Goal: Task Accomplishment & Management: Complete application form

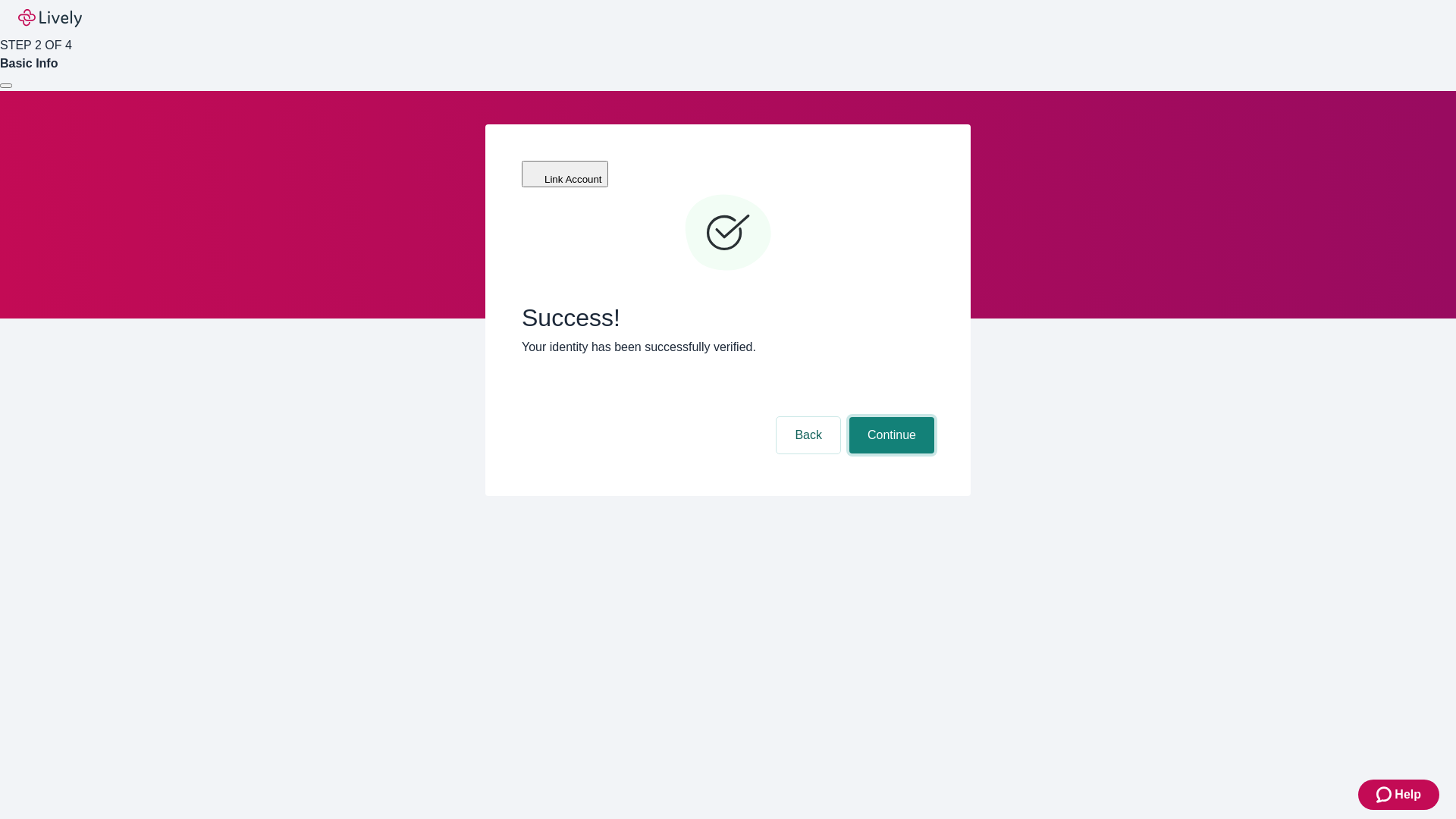
click at [890, 417] on button "Continue" at bounding box center [892, 435] width 85 height 37
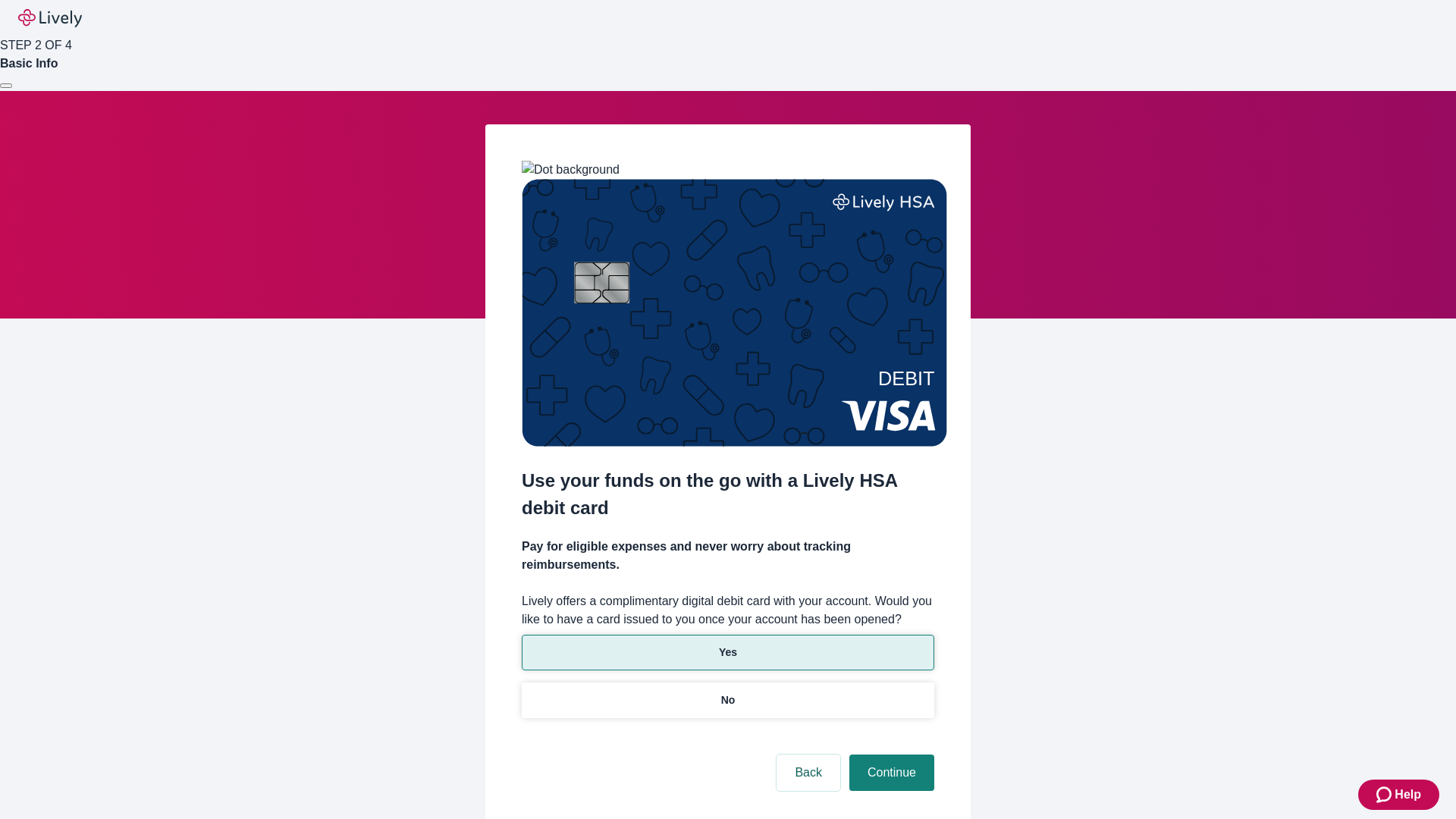
click at [728, 645] on p "Yes" at bounding box center [728, 652] width 18 height 16
click at [890, 755] on button "Continue" at bounding box center [892, 773] width 85 height 37
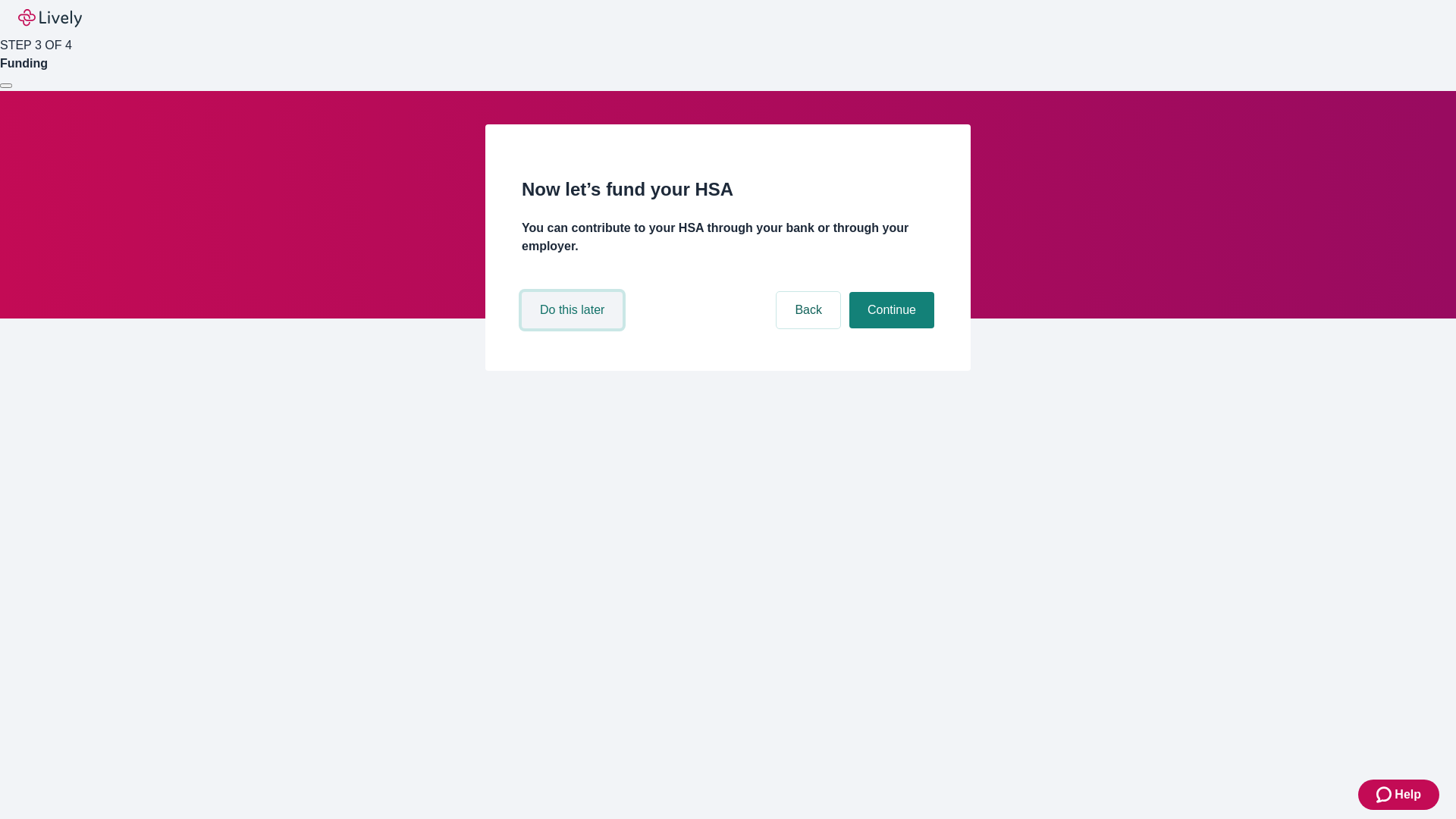
click at [575, 328] on button "Do this later" at bounding box center [572, 310] width 101 height 37
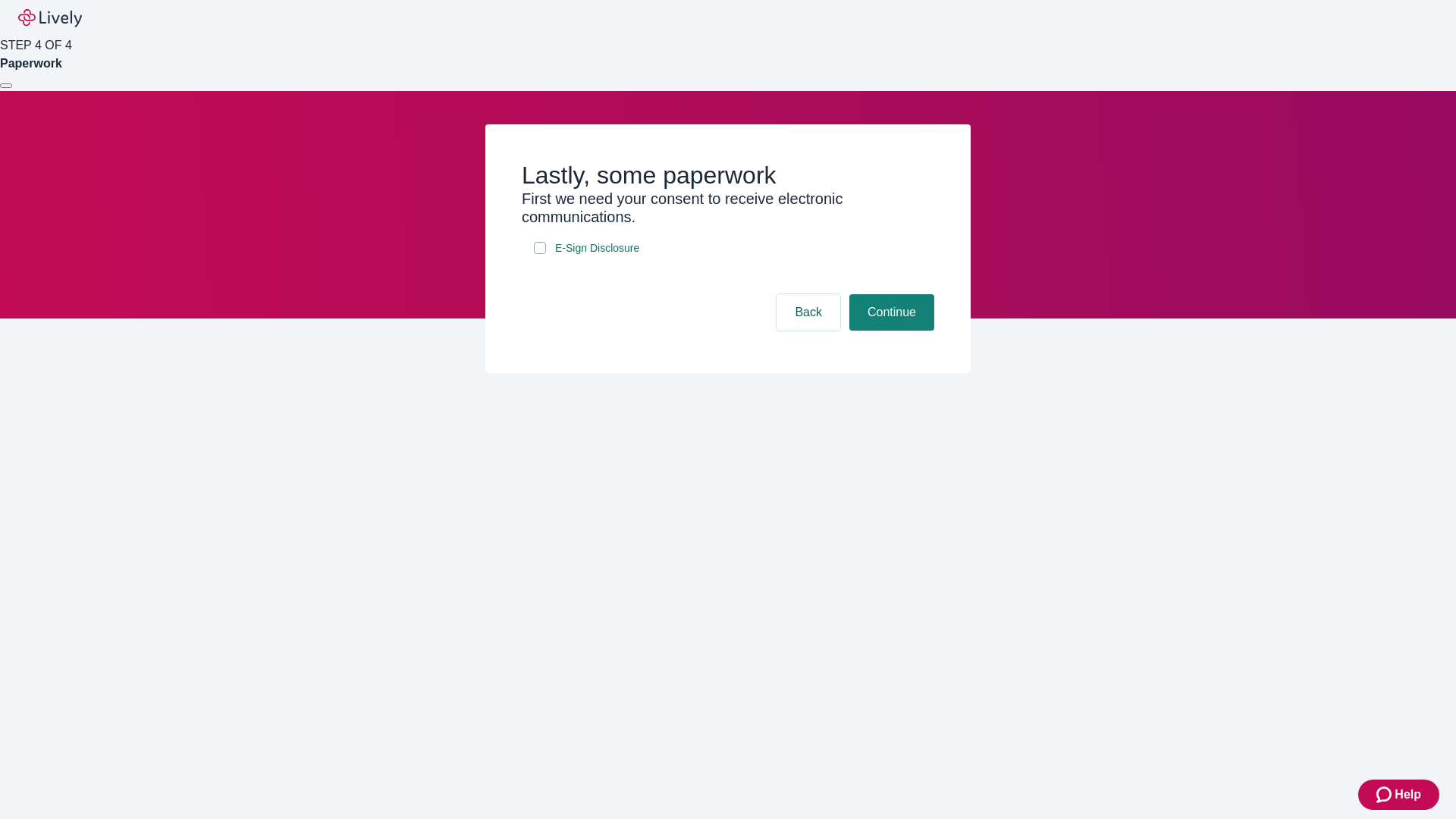
click at [540, 254] on input "E-Sign Disclosure" at bounding box center [540, 248] width 12 height 12
checkbox input "true"
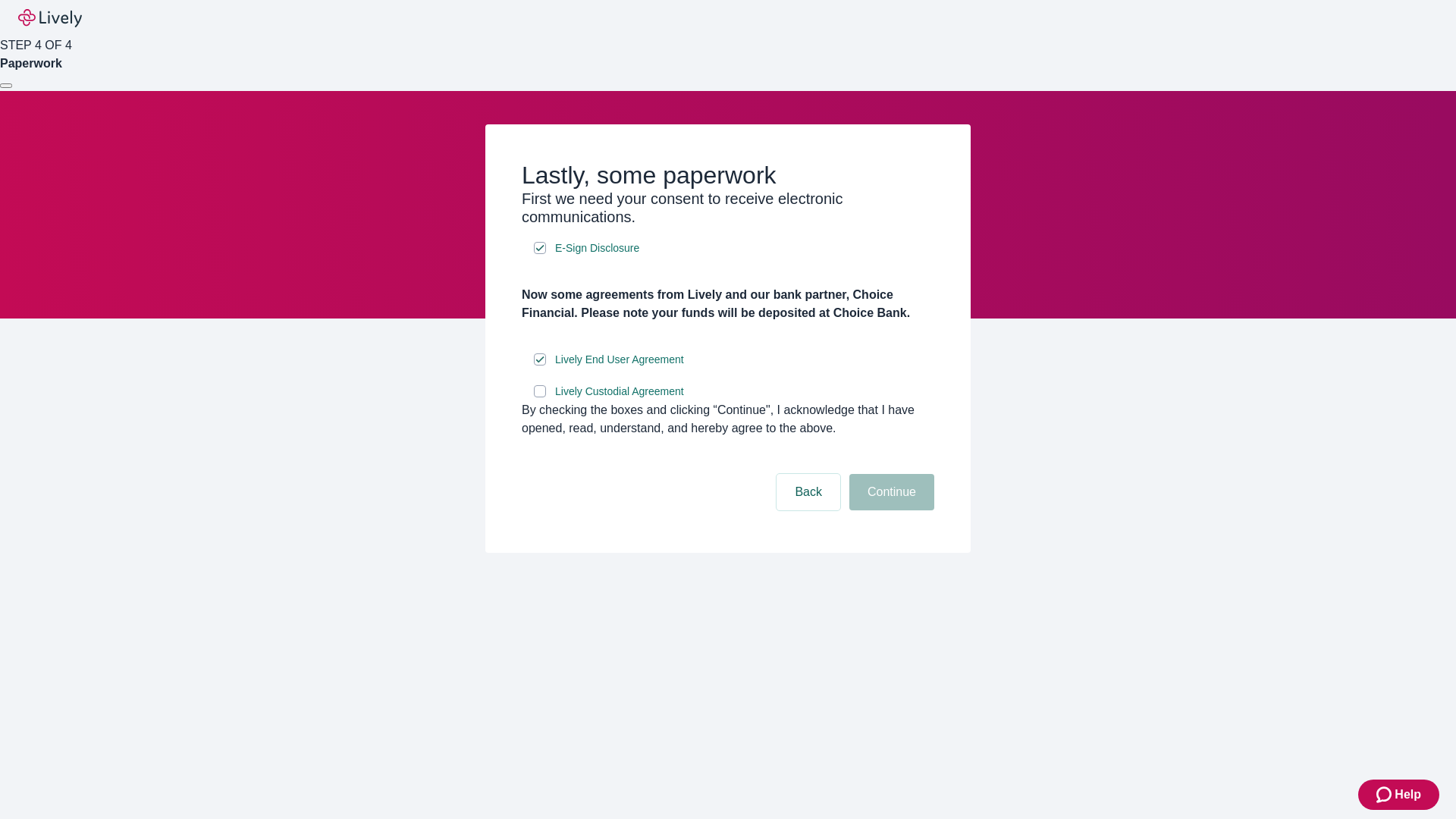
click at [540, 398] on input "Lively Custodial Agreement" at bounding box center [540, 392] width 12 height 12
checkbox input "true"
click at [890, 510] on button "Continue" at bounding box center [892, 492] width 85 height 37
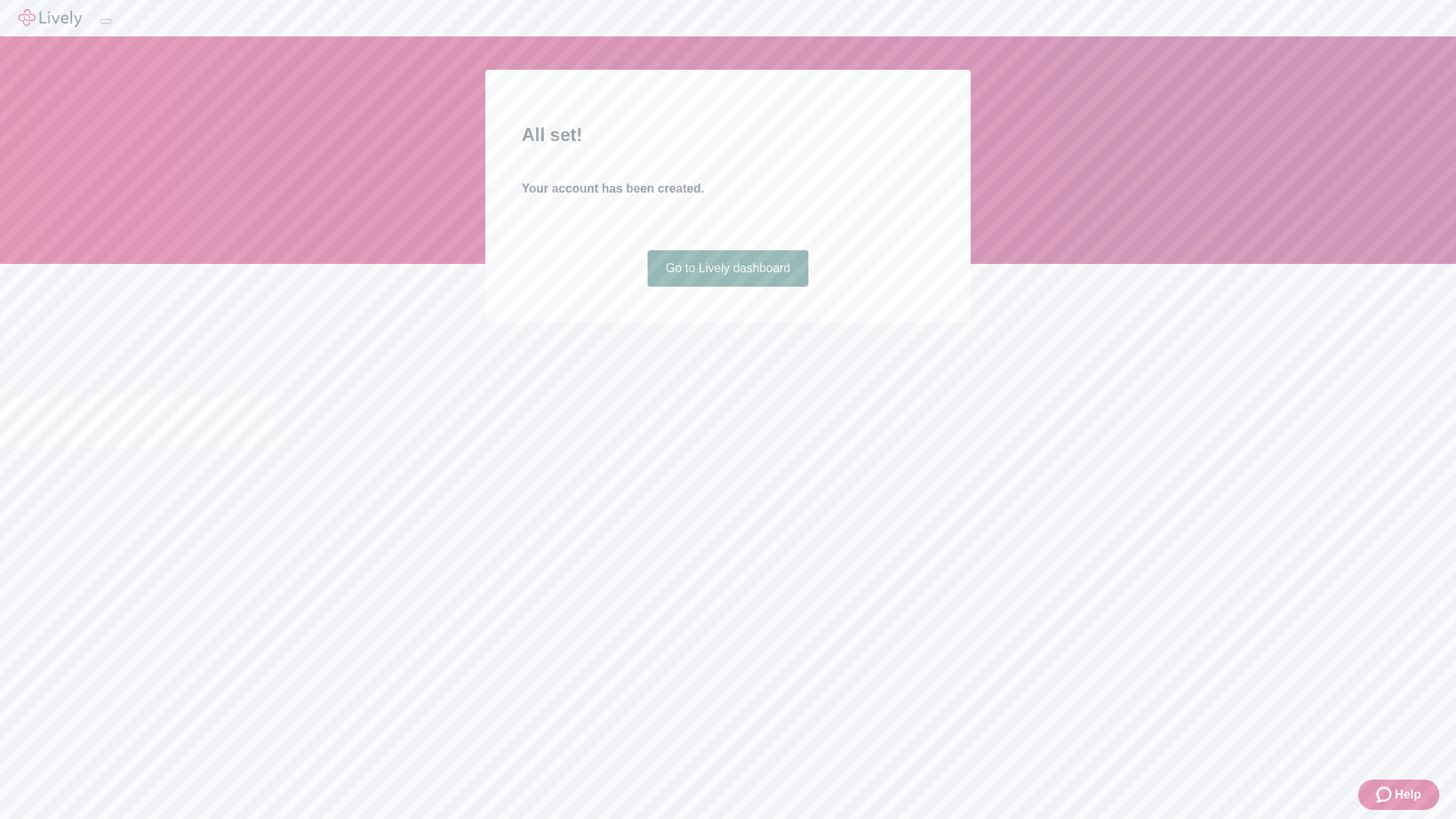
click at [728, 286] on link "Go to Lively dashboard" at bounding box center [728, 268] width 162 height 37
